Goal: Find specific page/section: Find specific page/section

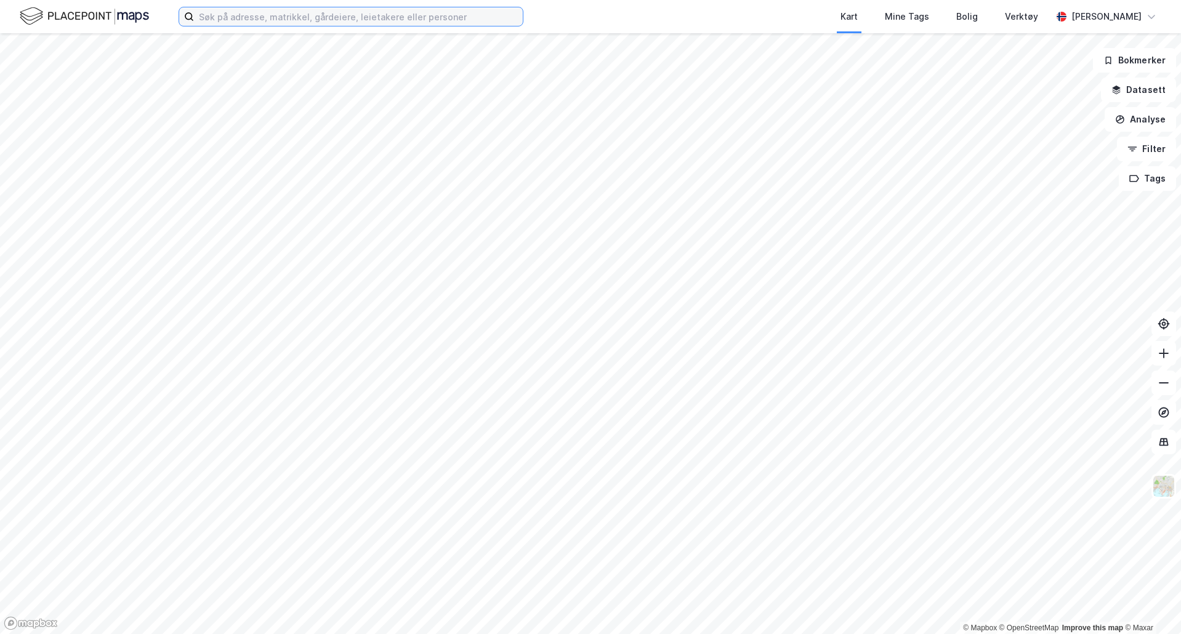
click at [231, 18] on input at bounding box center [358, 16] width 329 height 18
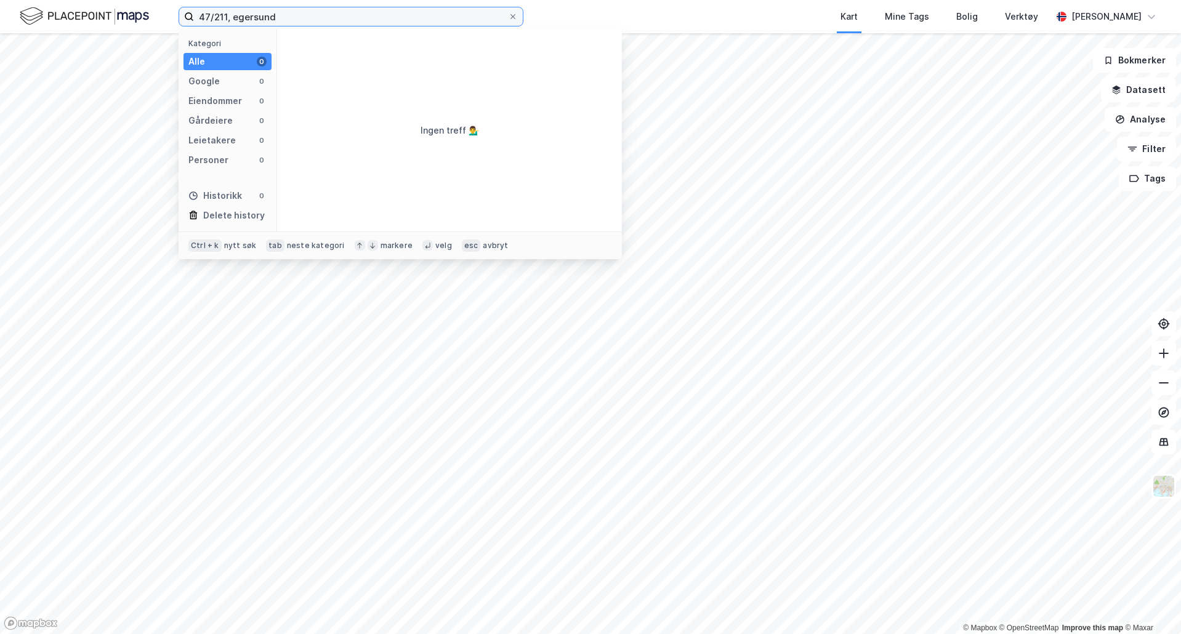
click at [239, 23] on input "47/211, egersund" at bounding box center [351, 16] width 314 height 18
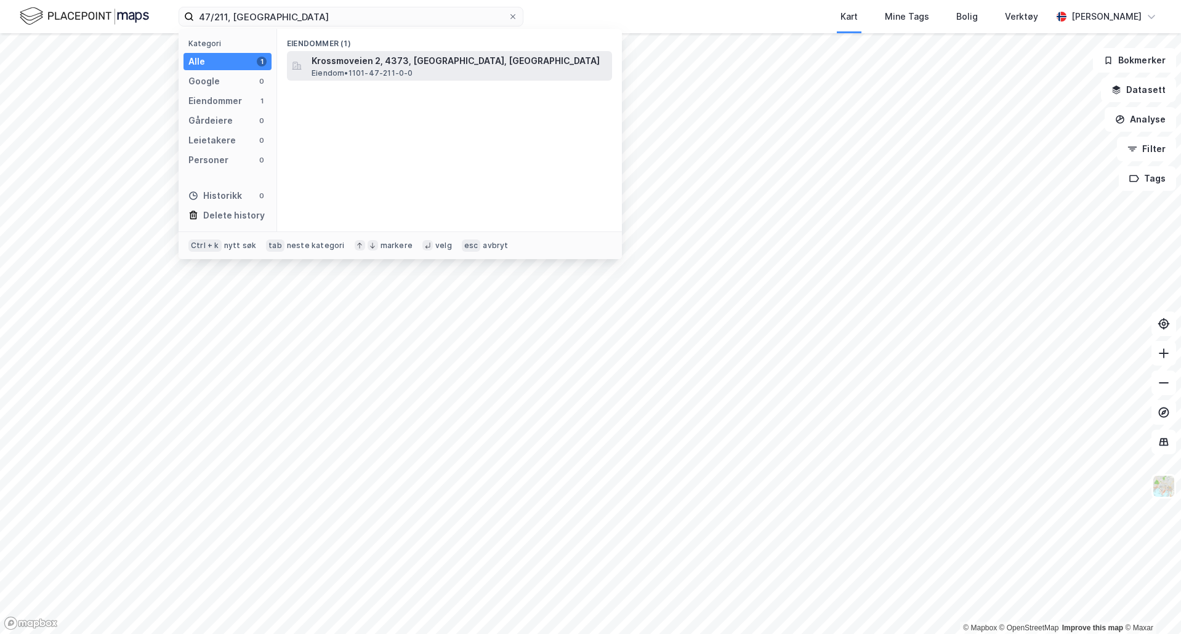
click at [372, 65] on span "Krossmoveien 2, 4373, [GEOGRAPHIC_DATA], [GEOGRAPHIC_DATA]" at bounding box center [460, 61] width 296 height 15
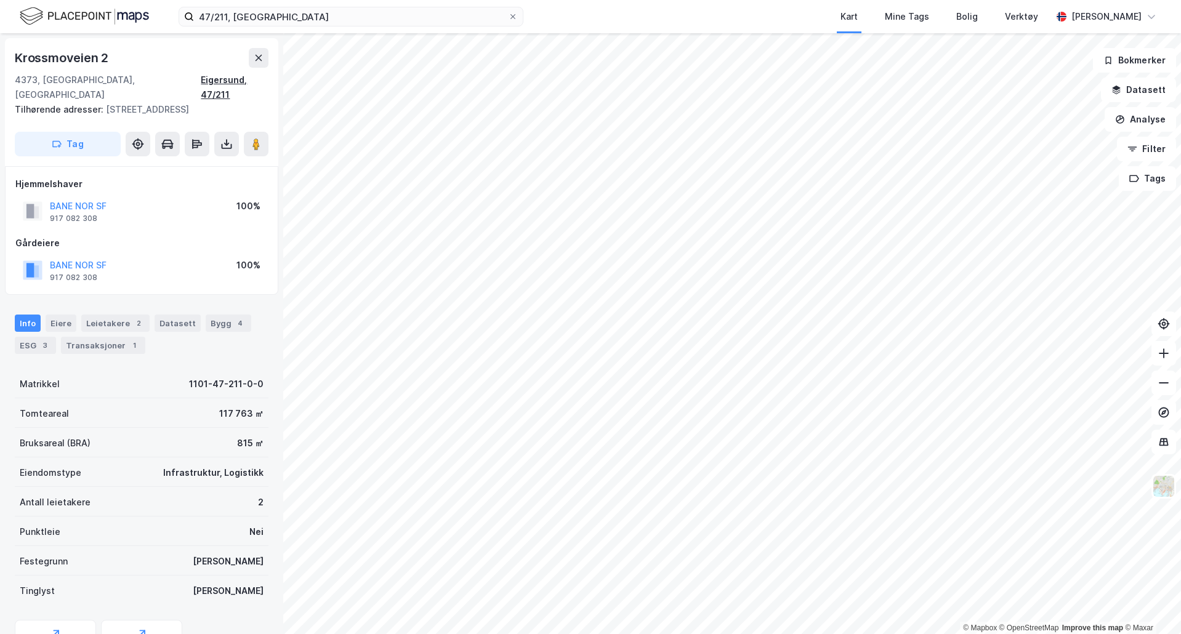
click at [253, 79] on div "Eigersund, 47/211" at bounding box center [235, 88] width 68 height 30
click at [257, 79] on div "Eigersund, 47/211" at bounding box center [235, 88] width 68 height 30
click at [226, 18] on input "47/211, [GEOGRAPHIC_DATA]" at bounding box center [351, 16] width 314 height 18
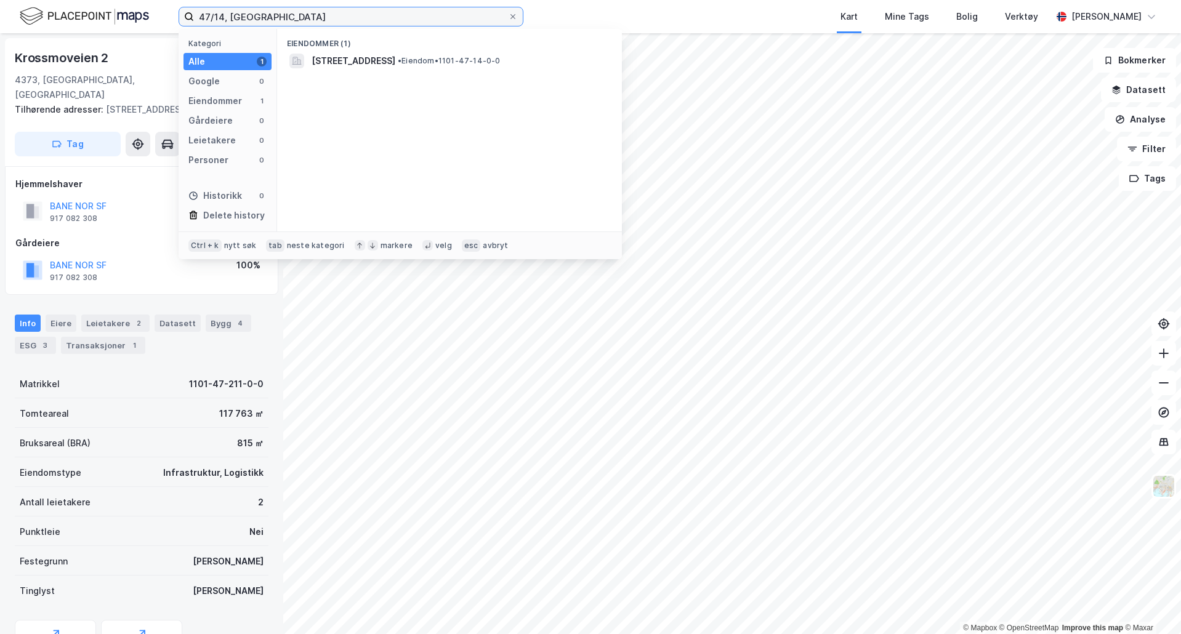
type input "47/14, [GEOGRAPHIC_DATA]"
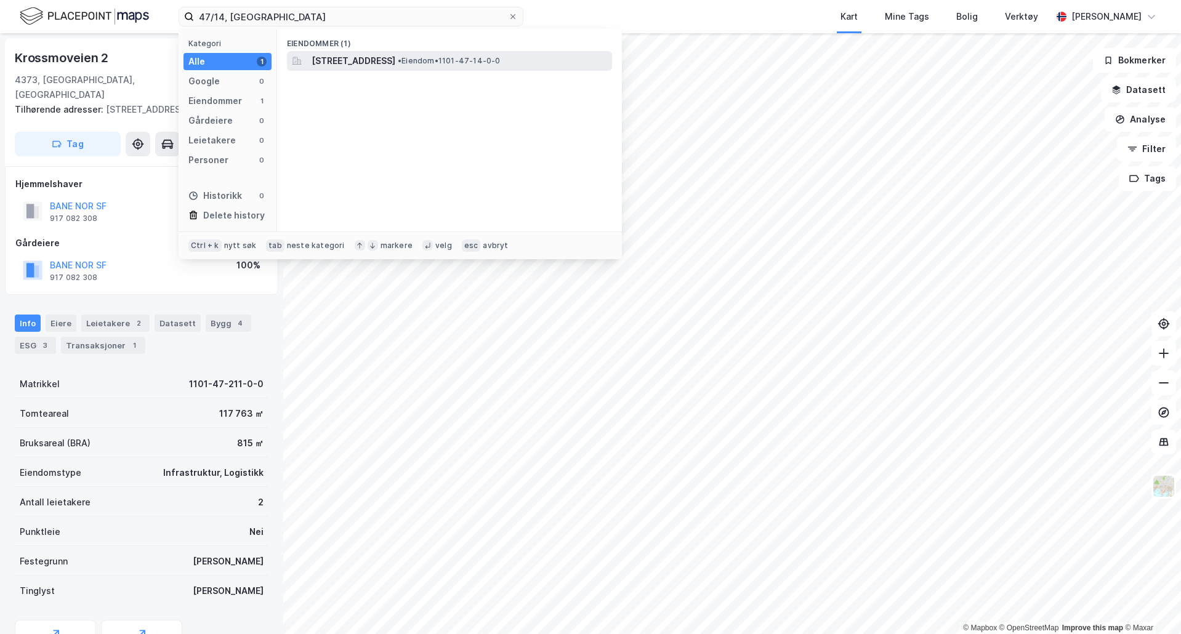
click at [355, 55] on span "[STREET_ADDRESS]" at bounding box center [354, 61] width 84 height 15
